Goal: Find contact information: Find contact information

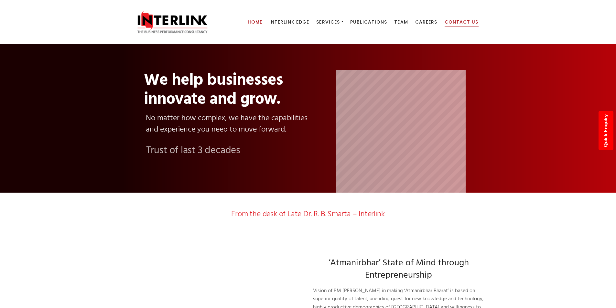
click at [466, 19] on span "Contact Us" at bounding box center [461, 22] width 34 height 6
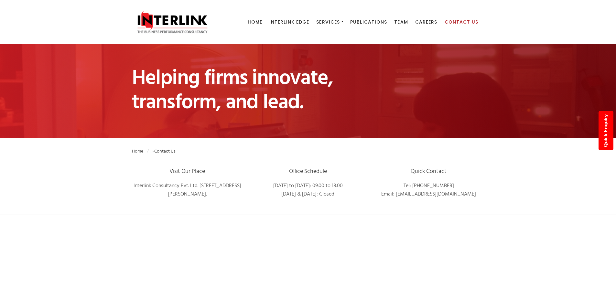
drag, startPoint x: 170, startPoint y: 166, endPoint x: 483, endPoint y: 200, distance: 314.4
click at [483, 200] on div "Visit Our Place Interlink Consultancy Pvt. Ltd. 3A, Central Plaza, Near B.K.C, …" at bounding box center [308, 189] width 362 height 49
copy div "Visit Our Place Interlink Consultancy Pvt. Ltd. 3A, Central Plaza, Near B.K.C, …"
